Goal: Check status: Check status

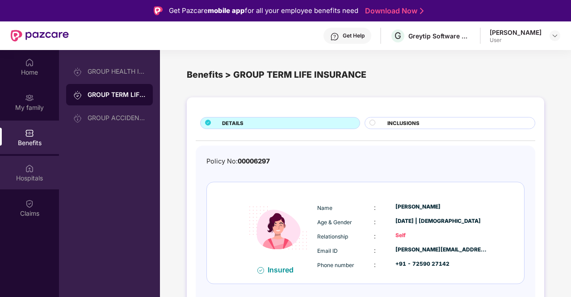
scroll to position [50, 0]
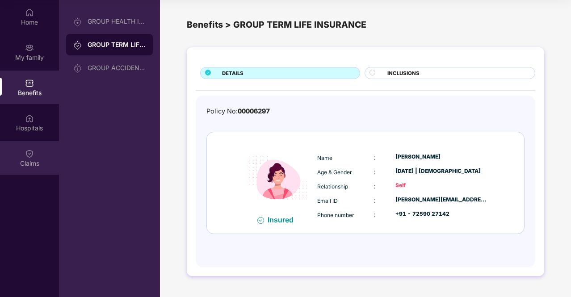
click at [32, 155] on img at bounding box center [29, 153] width 9 height 9
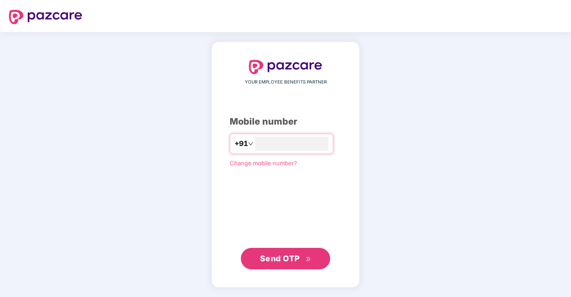
type input "**********"
click at [289, 256] on span "Send OTP" at bounding box center [280, 258] width 40 height 9
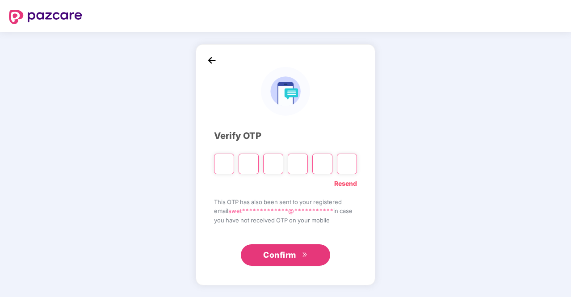
drag, startPoint x: 289, startPoint y: 256, endPoint x: 220, endPoint y: 162, distance: 116.8
click at [220, 162] on div "**********" at bounding box center [285, 165] width 143 height 204
click at [220, 162] on input "Please enter verification code. Digit 1" at bounding box center [224, 164] width 20 height 21
type input "*"
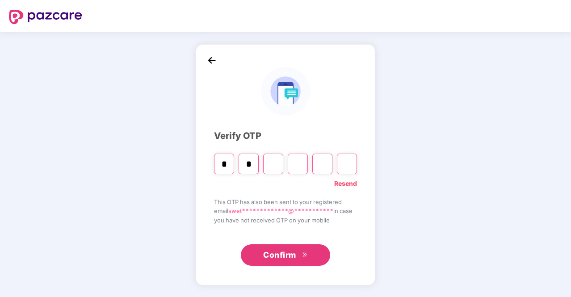
type input "*"
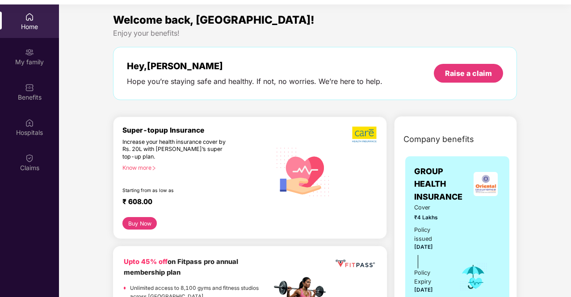
scroll to position [50, 0]
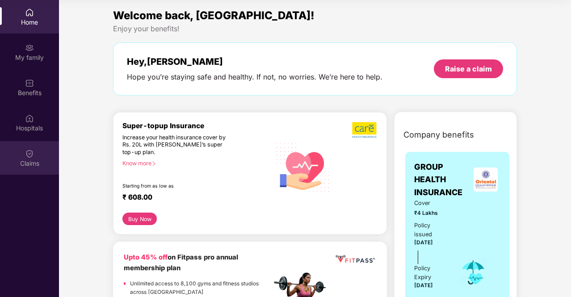
click at [29, 152] on img at bounding box center [29, 153] width 9 height 9
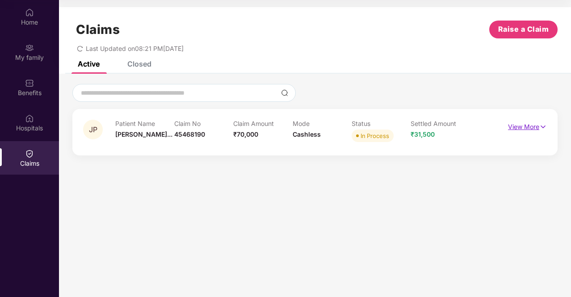
click at [530, 127] on p "View More" at bounding box center [527, 126] width 39 height 12
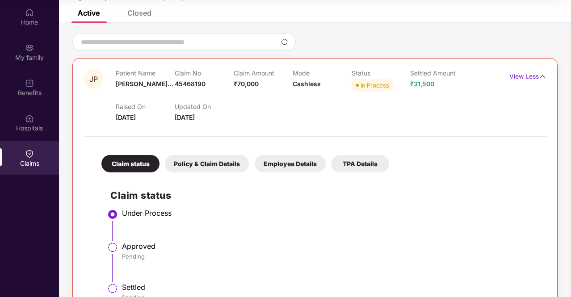
scroll to position [80, 0]
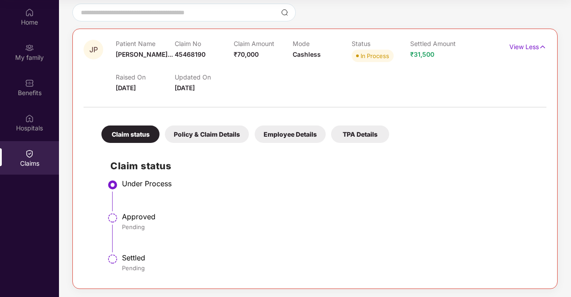
click at [229, 136] on div "Policy & Claim Details" at bounding box center [207, 134] width 84 height 17
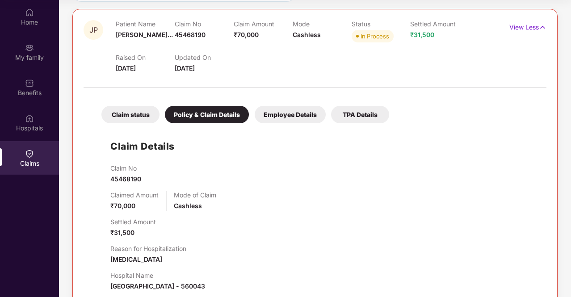
scroll to position [101, 0]
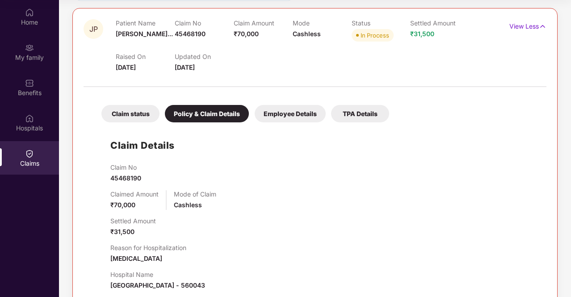
click at [299, 107] on div "Employee Details" at bounding box center [290, 113] width 71 height 17
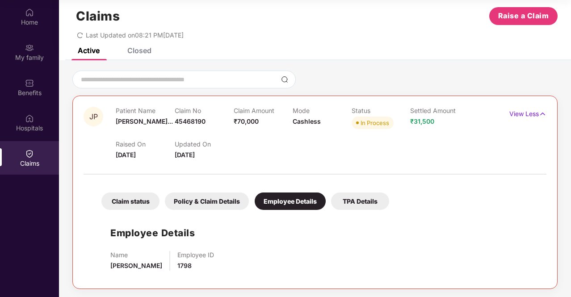
click at [372, 201] on div "TPA Details" at bounding box center [360, 201] width 58 height 17
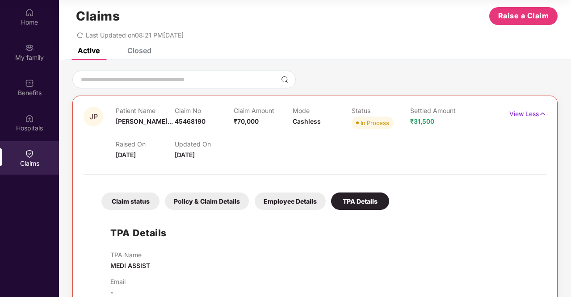
scroll to position [33, 0]
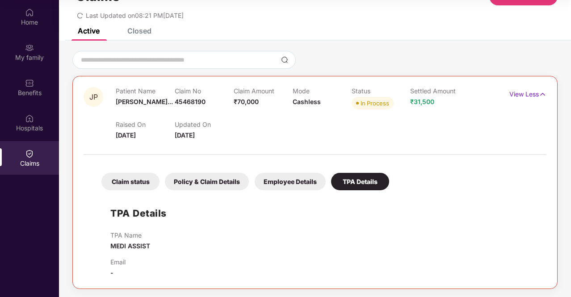
click at [204, 180] on div "Policy & Claim Details" at bounding box center [207, 181] width 84 height 17
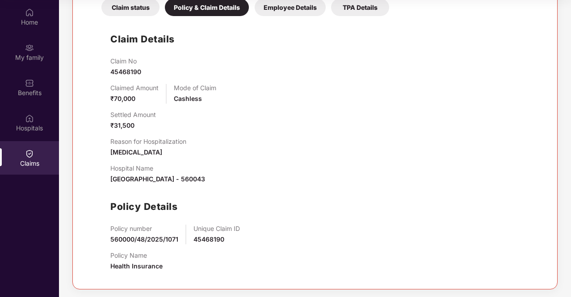
scroll to position [208, 0]
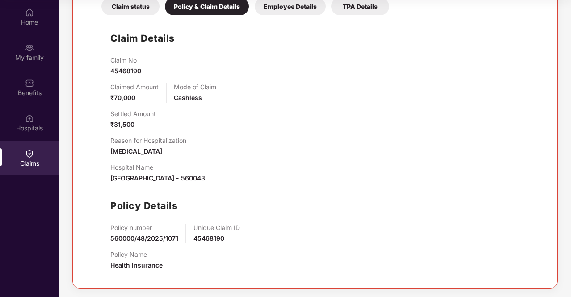
click at [130, 3] on div "Claim status" at bounding box center [131, 6] width 58 height 17
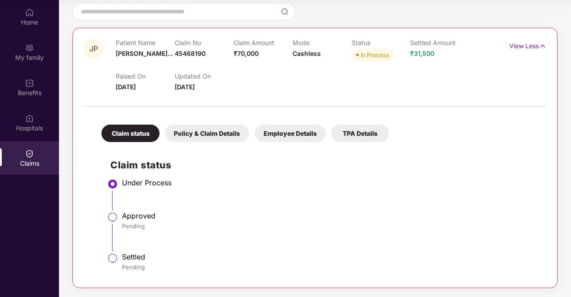
scroll to position [80, 0]
